Goal: Transaction & Acquisition: Purchase product/service

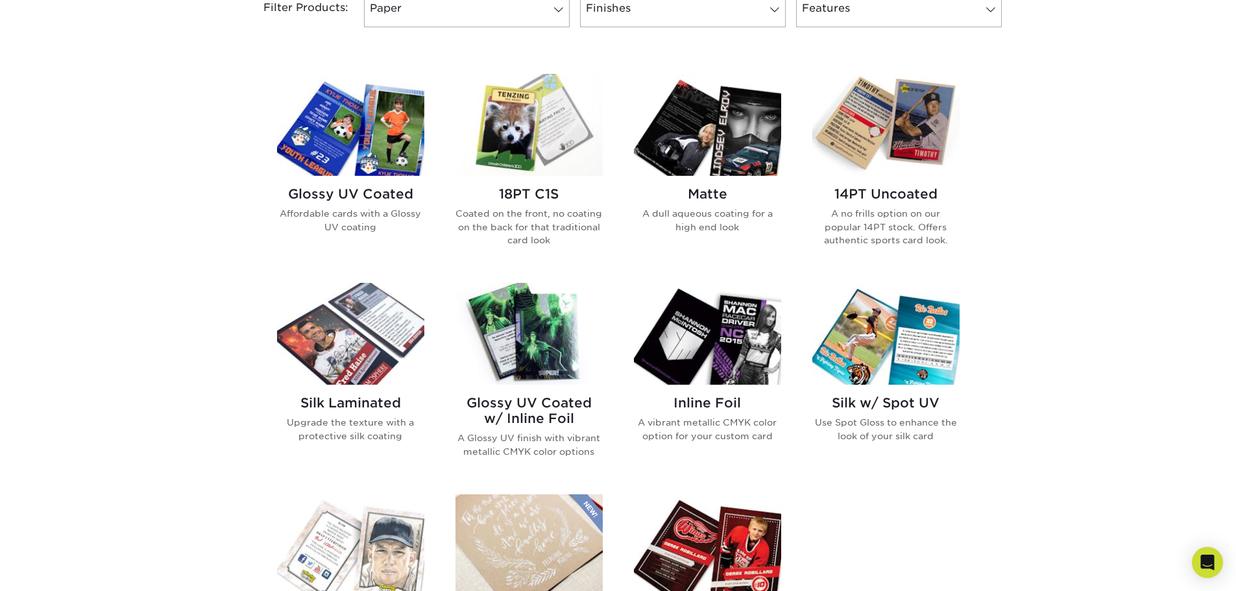
scroll to position [584, 0]
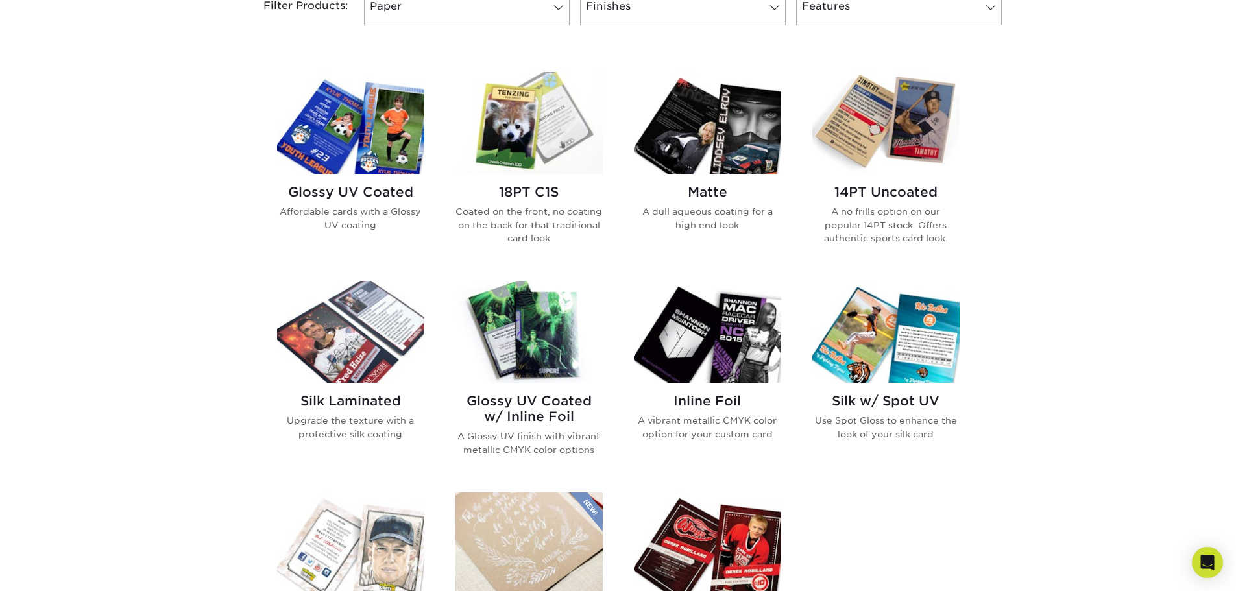
click at [514, 126] on img at bounding box center [528, 123] width 147 height 102
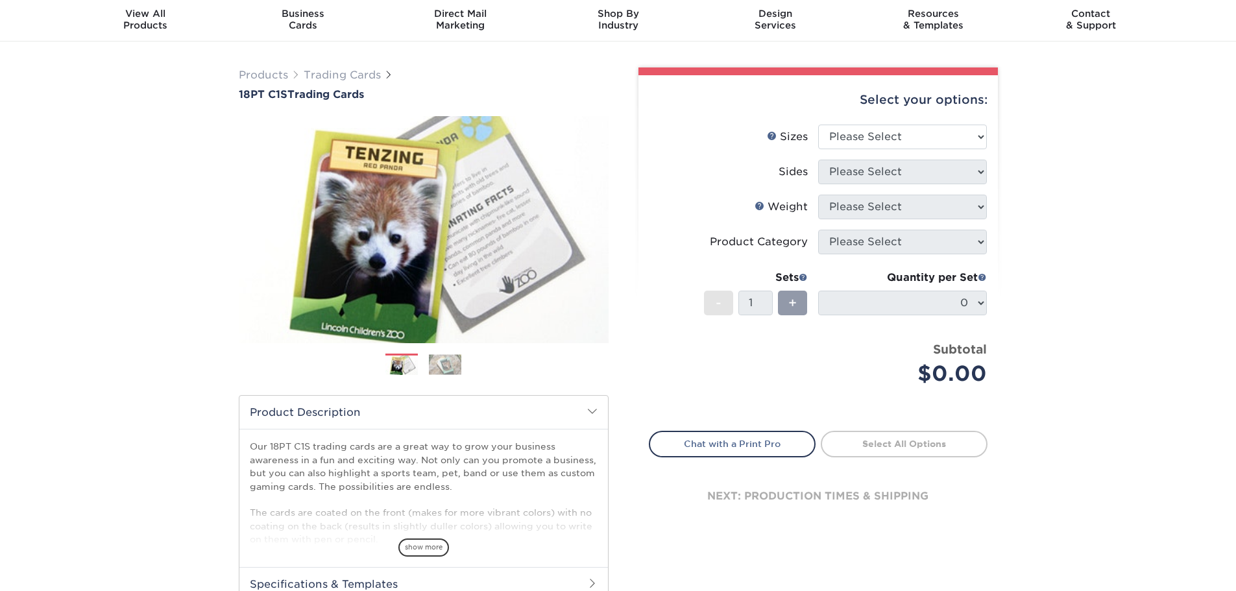
scroll to position [65, 0]
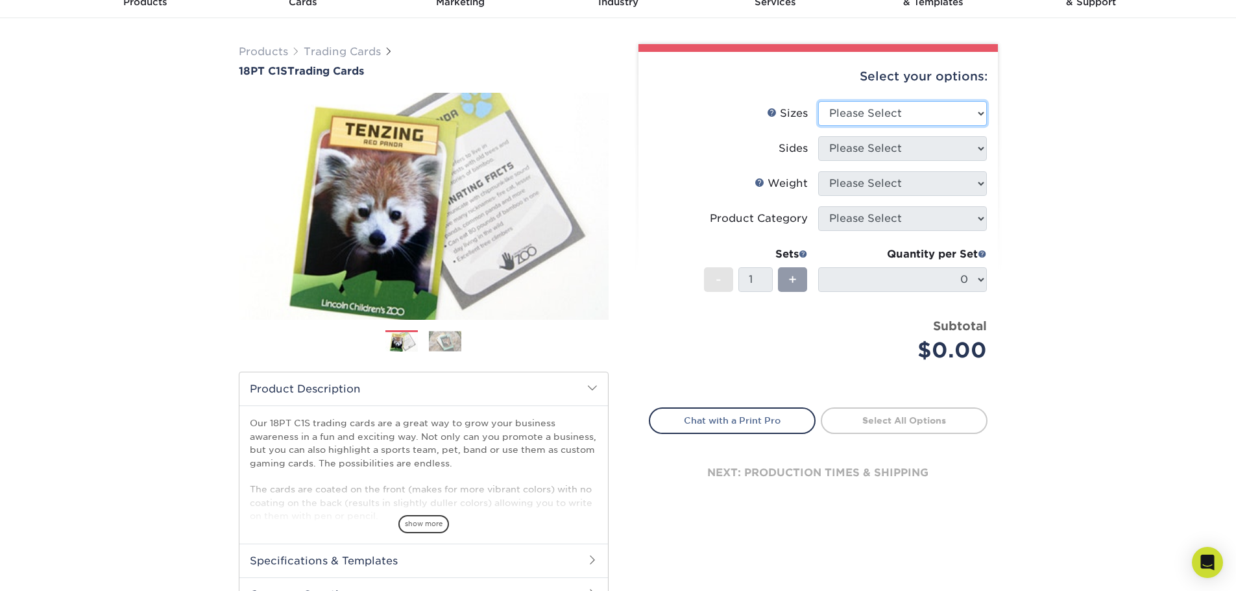
click at [891, 117] on select "Please Select 2.5" x 3.5"" at bounding box center [902, 113] width 169 height 25
select select "2.50x3.50"
click at [818, 101] on select "Please Select 2.5" x 3.5"" at bounding box center [902, 113] width 169 height 25
click at [866, 149] on select "Please Select Print Both Sides Print Front Only" at bounding box center [902, 148] width 169 height 25
select select "13abbda7-1d64-4f25-8bb2-c179b224825d"
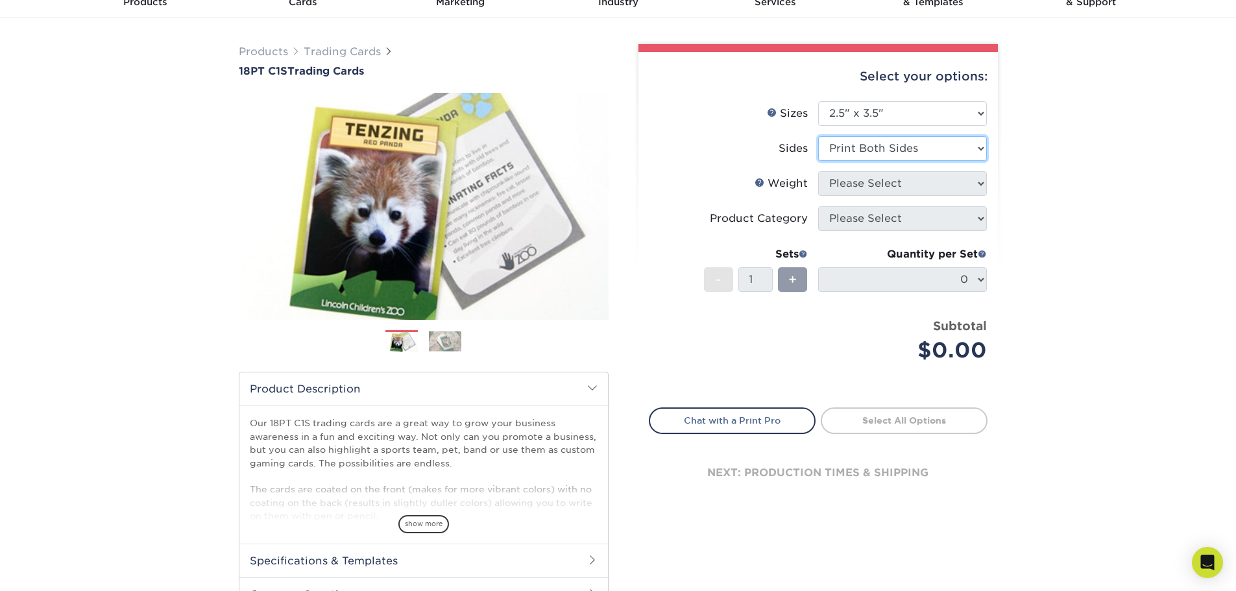
click at [818, 136] on select "Please Select Print Both Sides Print Front Only" at bounding box center [902, 148] width 169 height 25
click at [861, 185] on select "Please Select 18PT C1S" at bounding box center [902, 183] width 169 height 25
select select "18PTC1S"
click at [818, 171] on select "Please Select 18PT C1S" at bounding box center [902, 183] width 169 height 25
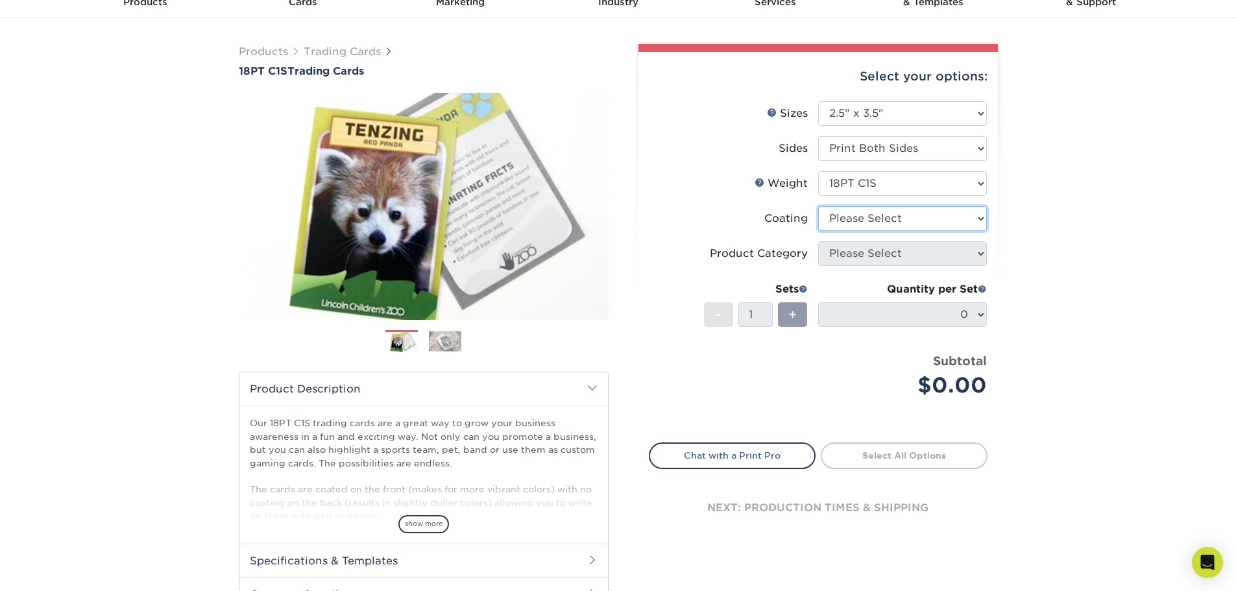
click at [858, 219] on select at bounding box center [902, 218] width 169 height 25
select select "1e8116af-acfc-44b1-83dc-8181aa338834"
click at [818, 206] on select at bounding box center [902, 218] width 169 height 25
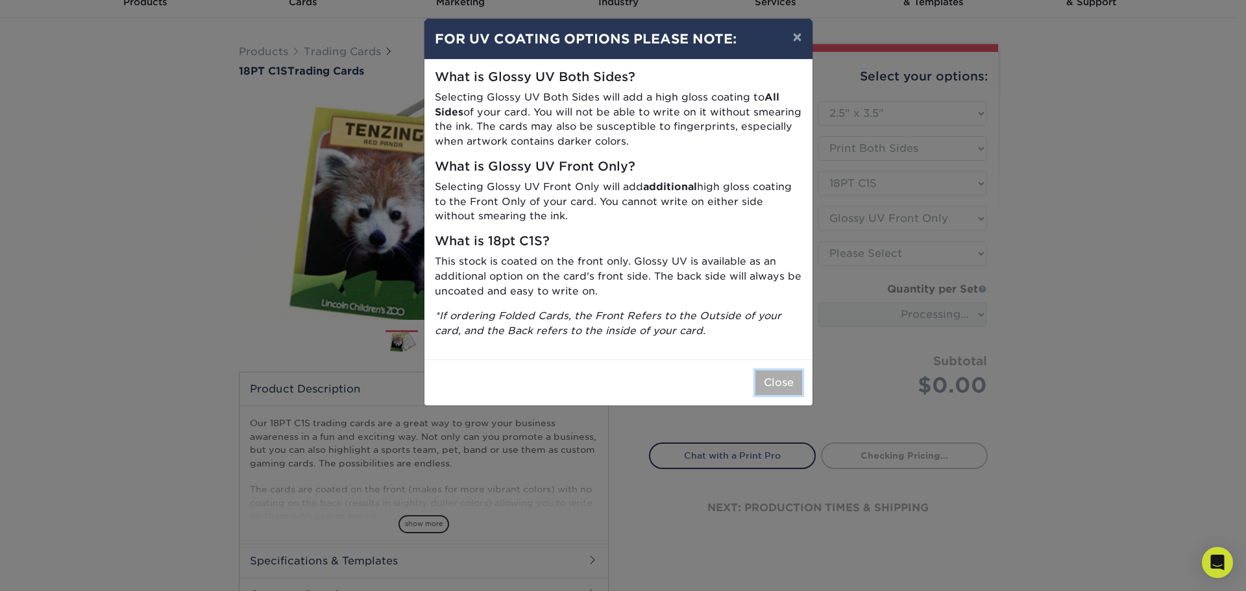
click at [786, 385] on button "Close" at bounding box center [778, 382] width 47 height 25
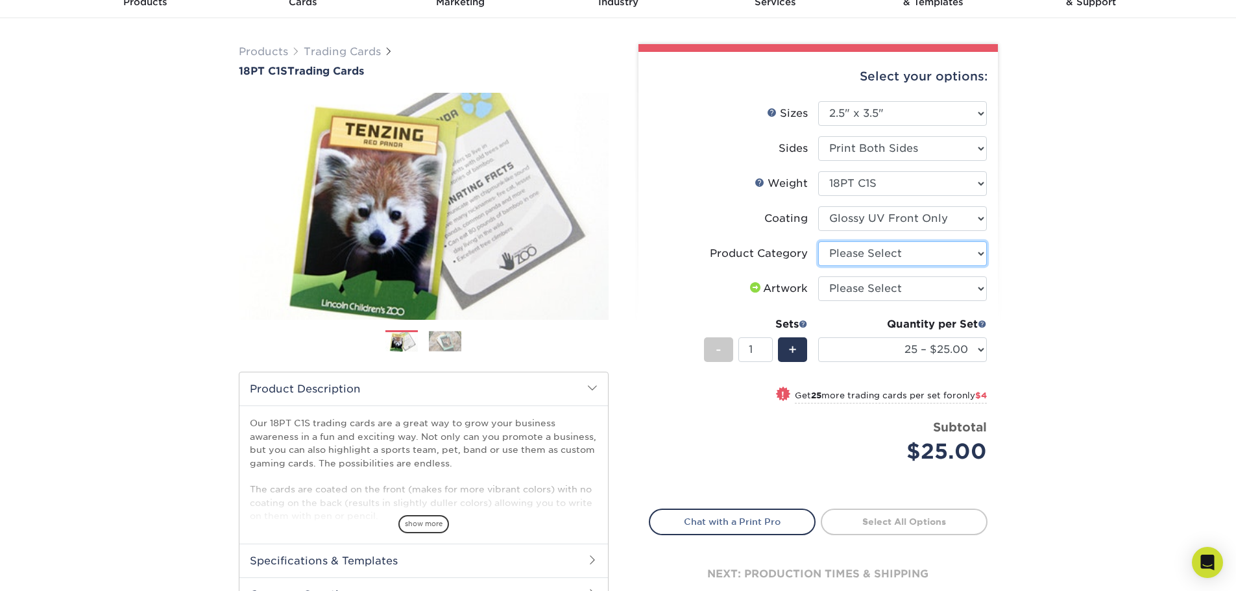
click at [850, 259] on select "Please Select Trading Cards" at bounding box center [902, 253] width 169 height 25
select select "c2f9bce9-36c2-409d-b101-c29d9d031e18"
click at [818, 241] on select "Please Select Trading Cards" at bounding box center [902, 253] width 169 height 25
click at [838, 290] on select "Please Select I will upload files I need a design - $100" at bounding box center [902, 288] width 169 height 25
select select "upload"
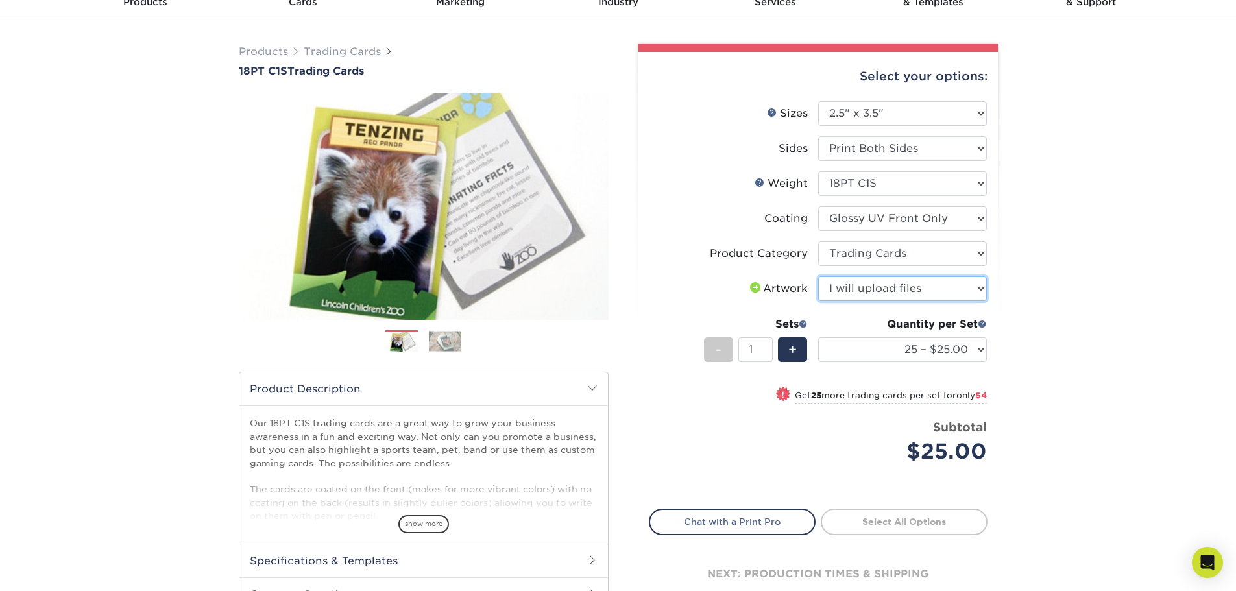
click at [818, 276] on select "Please Select I will upload files I need a design - $100" at bounding box center [902, 288] width 169 height 25
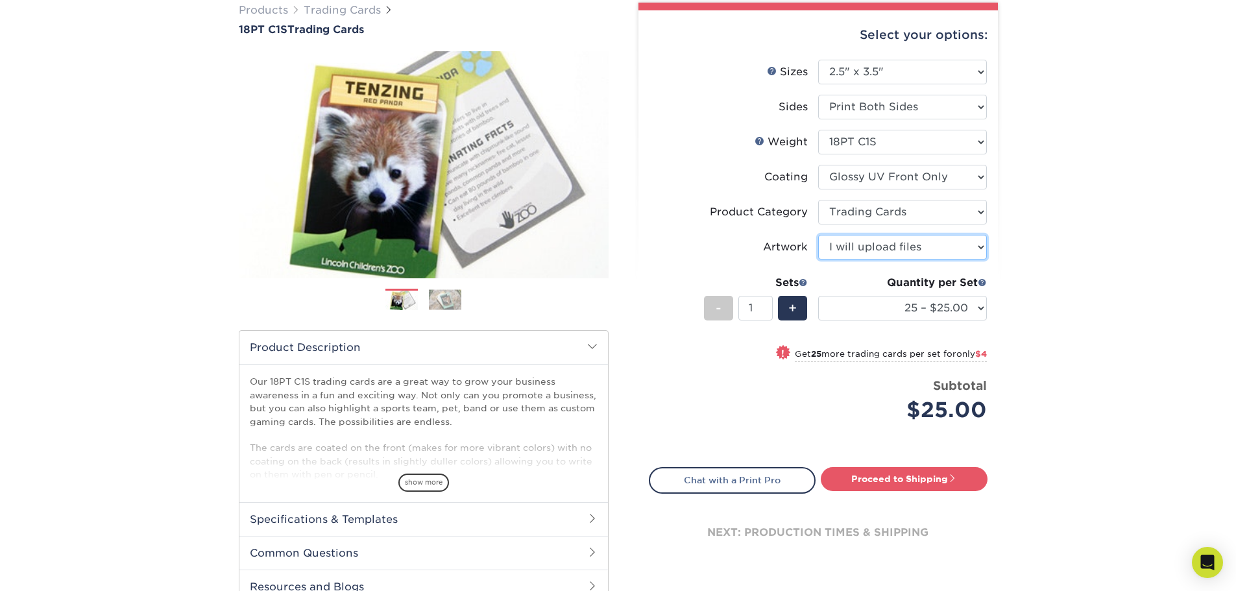
scroll to position [130, 0]
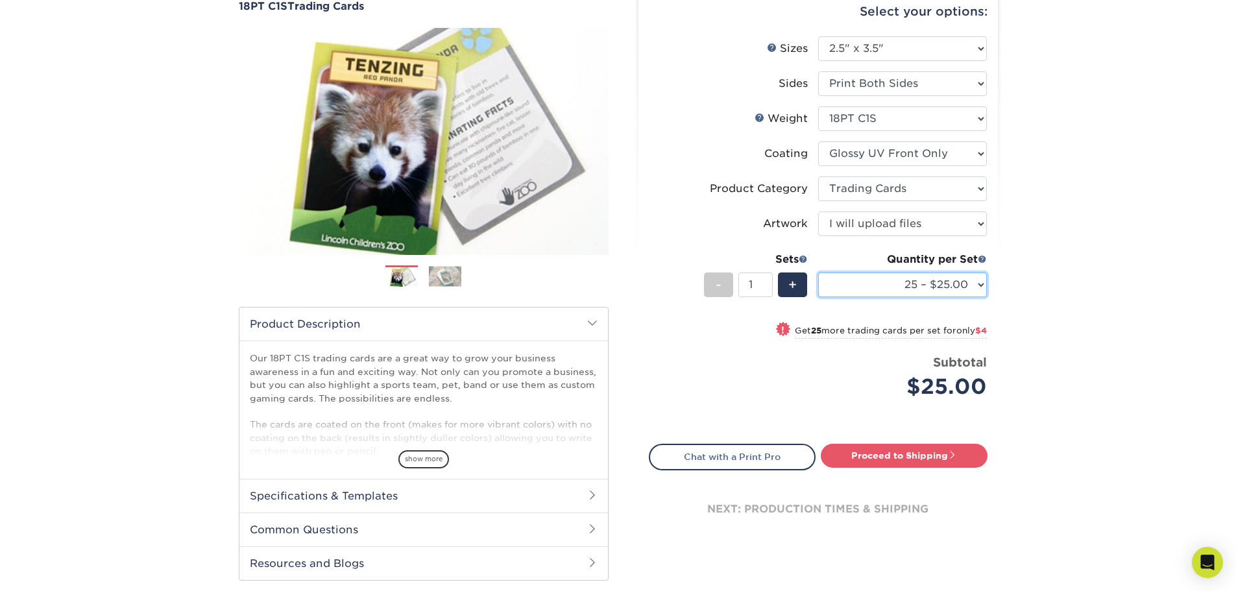
click at [853, 282] on select "25 – $25.00 50 – $29.00 75 – $37.00 100 – $41.00 250 – $48.00 500 – $58.00 1000…" at bounding box center [902, 284] width 169 height 25
select select "500 – $58.00"
click at [818, 272] on select "25 – $25.00 50 – $29.00 75 – $37.00 100 – $41.00 250 – $48.00 500 – $58.00 1000…" at bounding box center [902, 284] width 169 height 25
